Goal: Communication & Community: Answer question/provide support

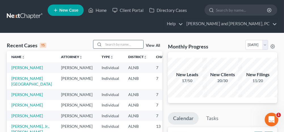
click at [124, 42] on input "search" at bounding box center [123, 44] width 40 height 8
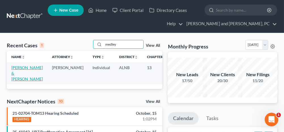
type input "medley"
click at [18, 68] on link "[PERSON_NAME] & [PERSON_NAME]" at bounding box center [26, 73] width 31 height 16
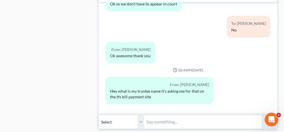
scroll to position [453, 0]
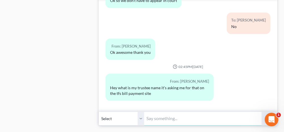
click at [159, 112] on input "text" at bounding box center [202, 119] width 117 height 14
type input "[PERSON_NAME]"
click at [265, 115] on icon "submit" at bounding box center [269, 119] width 8 height 8
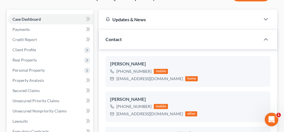
scroll to position [0, 0]
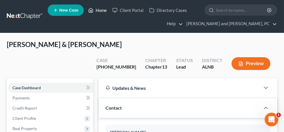
drag, startPoint x: 102, startPoint y: 9, endPoint x: 101, endPoint y: 21, distance: 12.2
click at [102, 9] on link "Home" at bounding box center [97, 10] width 24 height 10
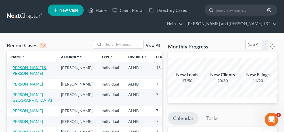
click at [14, 67] on link "[PERSON_NAME] & [PERSON_NAME]" at bounding box center [28, 70] width 35 height 10
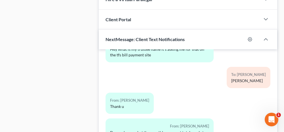
scroll to position [453, 0]
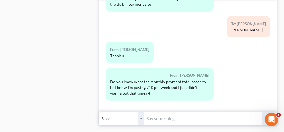
click at [157, 112] on input "text" at bounding box center [202, 119] width 117 height 14
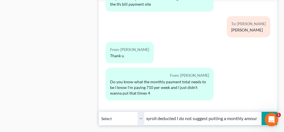
scroll to position [0, 93]
type input "Because we have your payment set up to be payroll deducted I do not suggest put…"
click at [269, 115] on polygon "submit" at bounding box center [268, 118] width 7 height 7
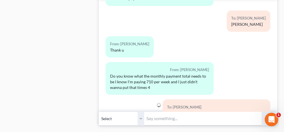
scroll to position [3394, 0]
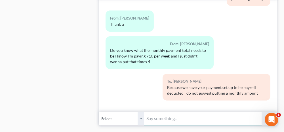
click at [206, 112] on input "text" at bounding box center [202, 119] width 117 height 14
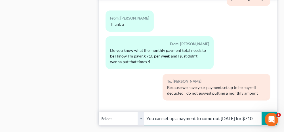
scroll to position [0, 2]
type input "You can set up a payment to come out [DATE] for $710"
click at [267, 115] on icon "submit" at bounding box center [269, 119] width 8 height 8
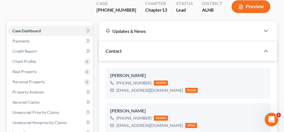
scroll to position [0, 0]
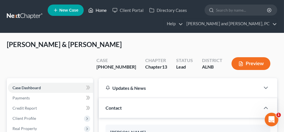
click at [99, 10] on link "Home" at bounding box center [97, 10] width 24 height 10
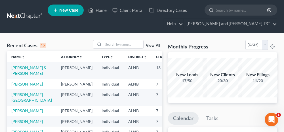
click at [16, 86] on link "[PERSON_NAME]" at bounding box center [26, 84] width 31 height 5
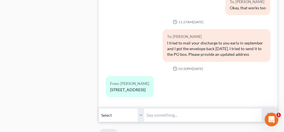
scroll to position [623, 0]
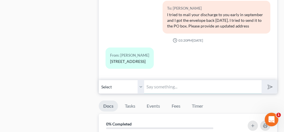
click at [181, 84] on input "text" at bounding box center [202, 87] width 117 height 14
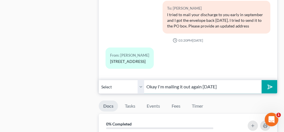
type input "Okay I'm mailing it out again [DATE]"
drag, startPoint x: 272, startPoint y: 84, endPoint x: 242, endPoint y: 86, distance: 30.4
click at [272, 84] on button "submit" at bounding box center [269, 86] width 16 height 13
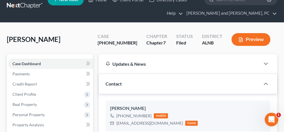
scroll to position [0, 0]
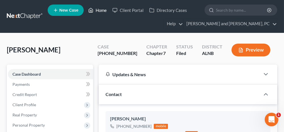
drag, startPoint x: 101, startPoint y: 10, endPoint x: 89, endPoint y: 32, distance: 24.7
click at [101, 10] on link "Home" at bounding box center [97, 10] width 24 height 10
